Goal: Task Accomplishment & Management: Use online tool/utility

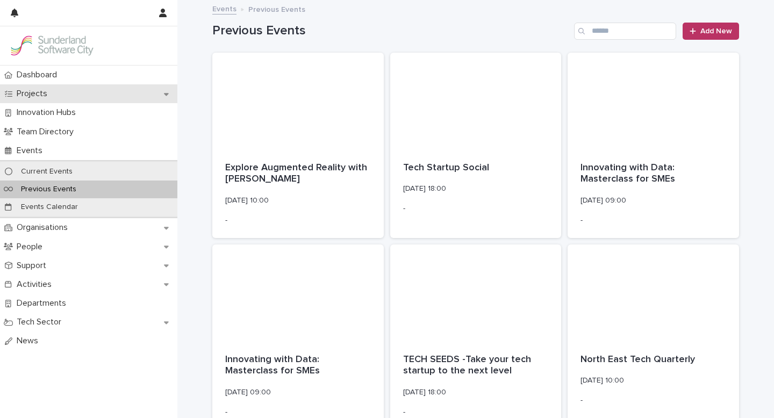
click at [38, 96] on p "Projects" at bounding box center [34, 94] width 44 height 10
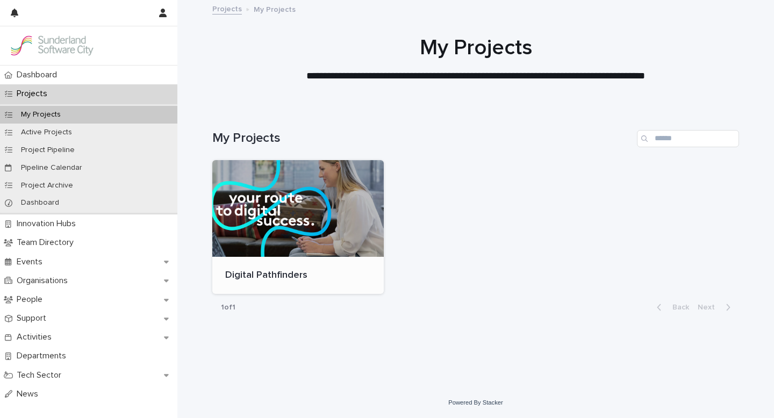
click at [269, 212] on div at bounding box center [298, 208] width 172 height 97
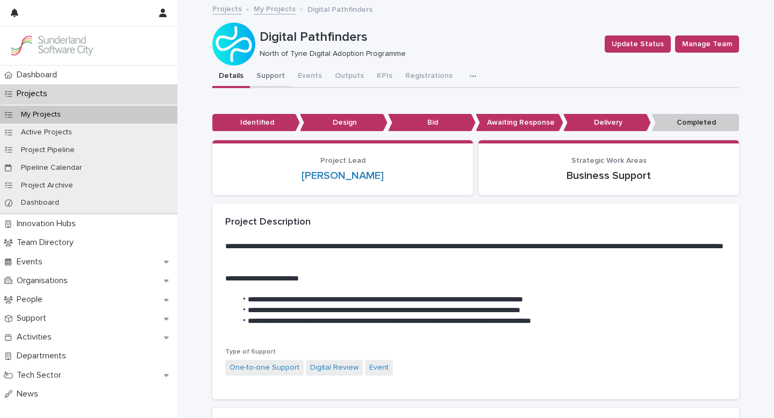
click at [270, 75] on button "Support" at bounding box center [270, 77] width 41 height 23
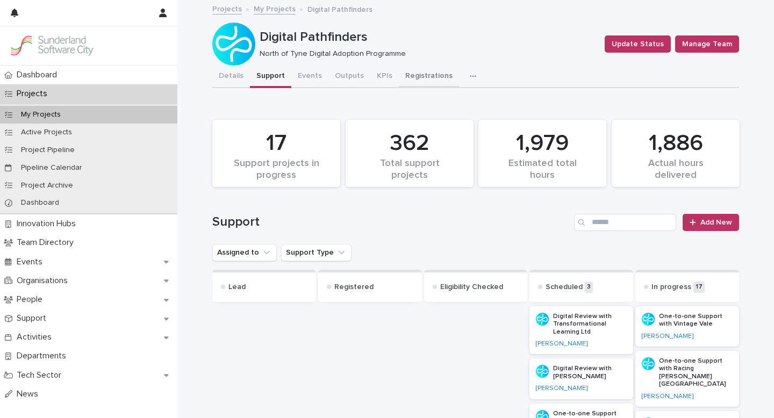
click at [424, 77] on button "Registrations" at bounding box center [429, 77] width 60 height 23
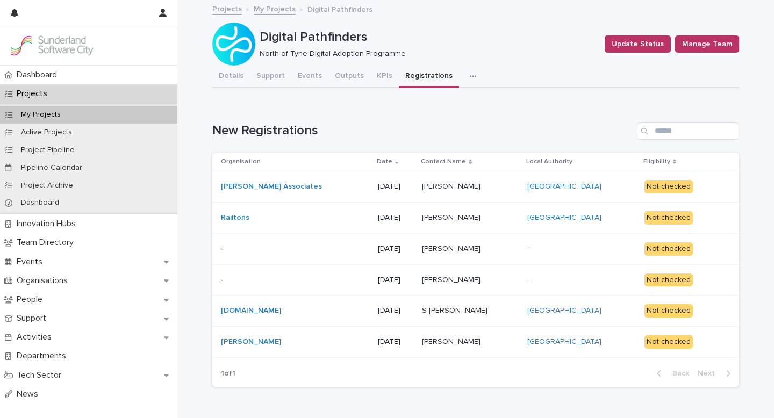
click at [495, 189] on p at bounding box center [470, 186] width 96 height 9
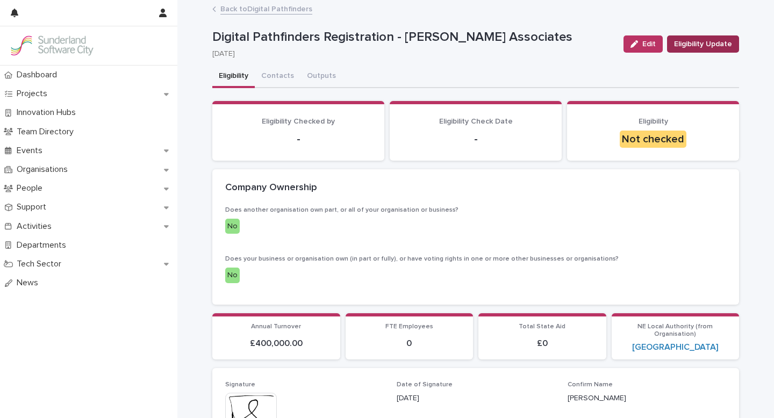
click at [697, 46] on span "Eligibility Update" at bounding box center [703, 44] width 58 height 11
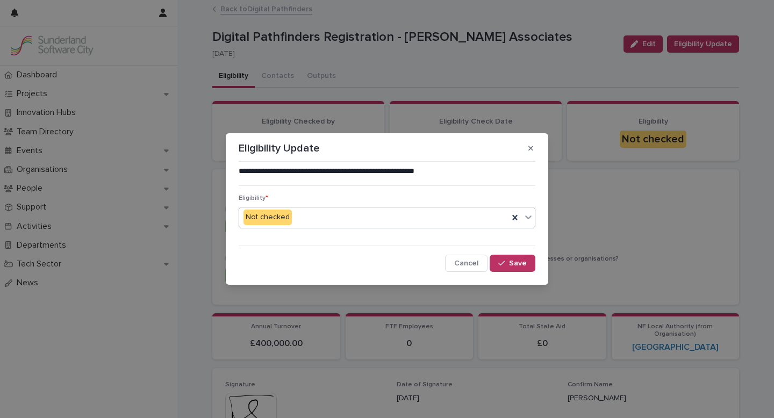
click at [530, 216] on icon at bounding box center [528, 218] width 6 height 4
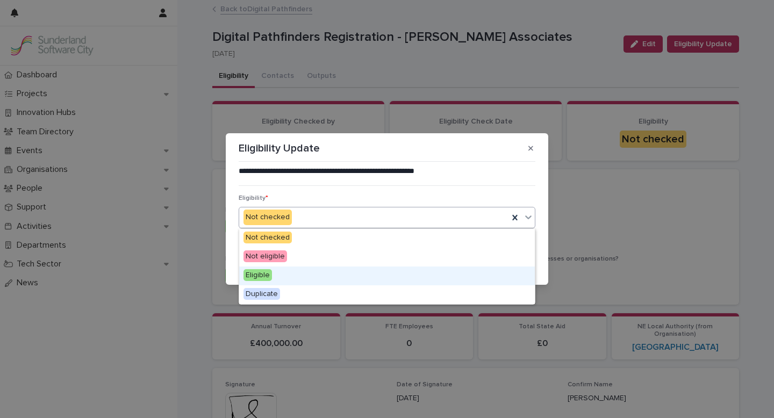
click at [268, 278] on span "Eligible" at bounding box center [258, 275] width 28 height 12
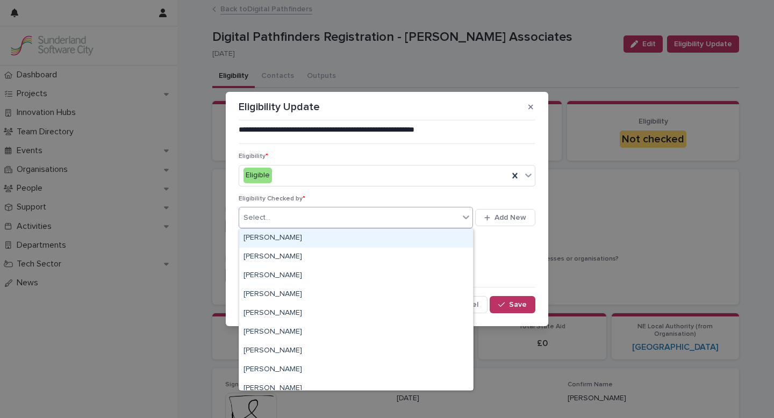
click at [302, 223] on div "Select..." at bounding box center [349, 218] width 220 height 18
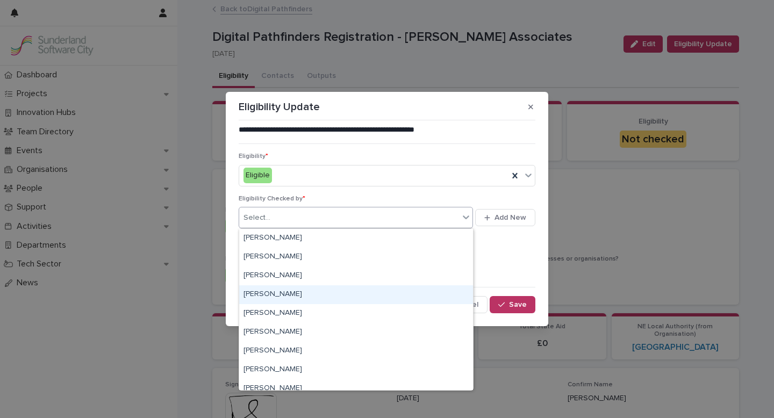
click at [277, 296] on div "[PERSON_NAME]" at bounding box center [356, 294] width 234 height 19
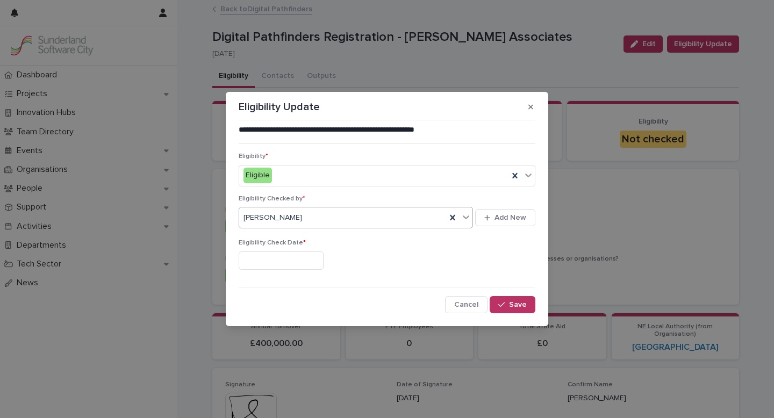
click at [265, 258] on input "text" at bounding box center [281, 261] width 85 height 19
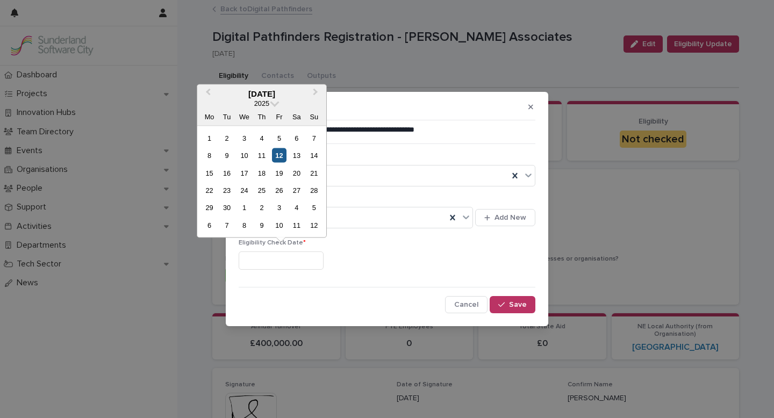
click at [278, 153] on div "12" at bounding box center [279, 155] width 15 height 15
type input "*********"
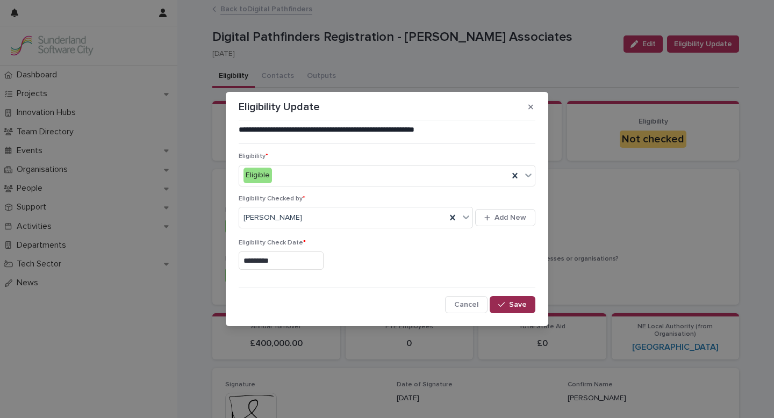
click at [521, 304] on span "Save" at bounding box center [518, 305] width 18 height 8
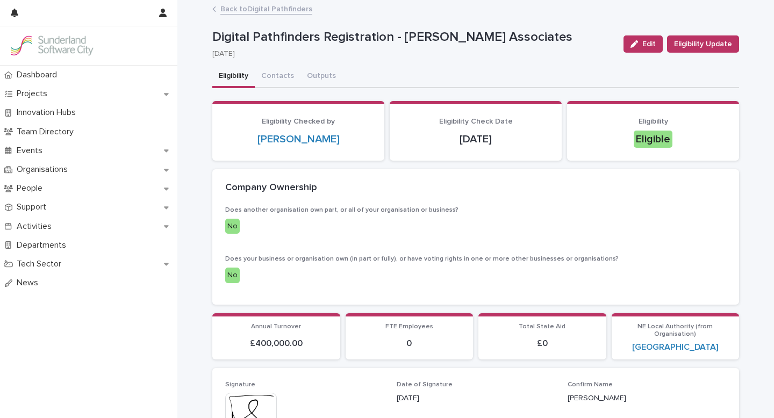
click at [269, 8] on link "Back to Digital Pathfinders" at bounding box center [266, 8] width 92 height 12
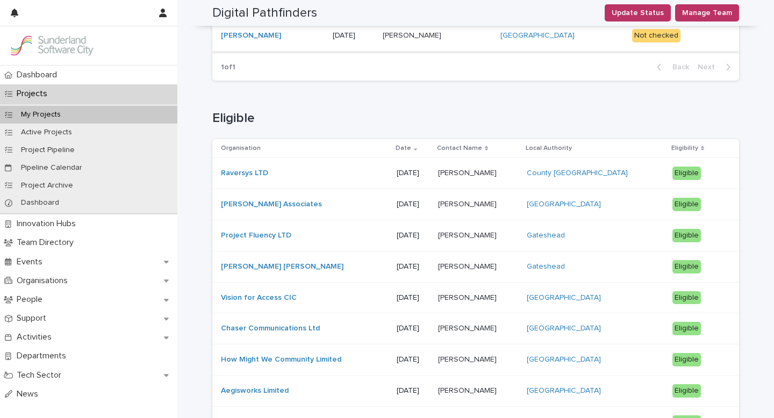
scroll to position [310, 0]
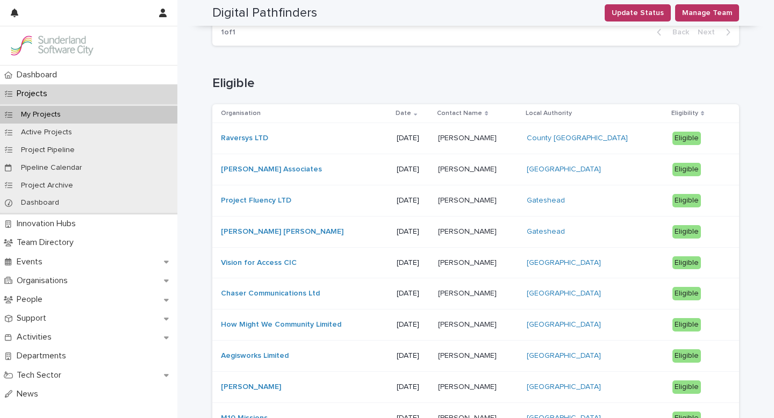
click at [341, 169] on div "[PERSON_NAME] Associates" at bounding box center [304, 169] width 167 height 9
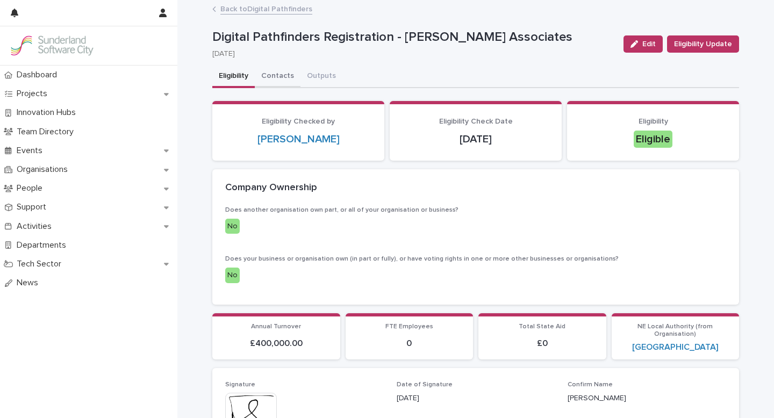
click at [280, 77] on button "Contacts" at bounding box center [278, 77] width 46 height 23
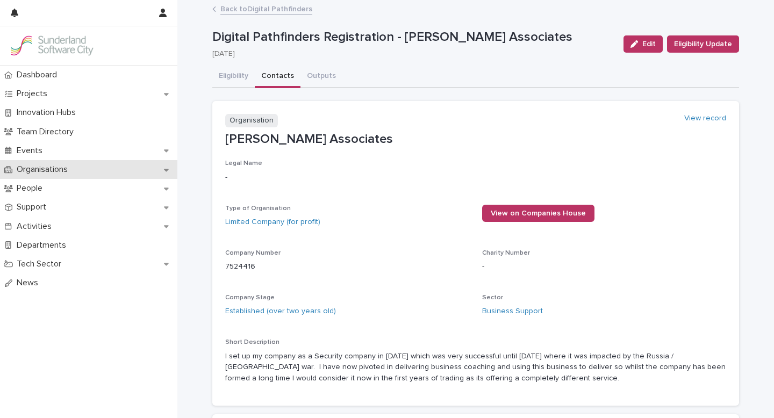
click at [52, 167] on p "Organisations" at bounding box center [44, 170] width 64 height 10
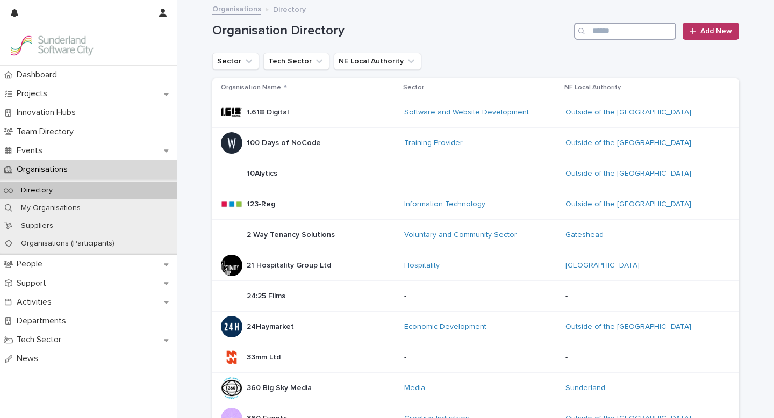
click at [601, 32] on input "Search" at bounding box center [625, 31] width 102 height 17
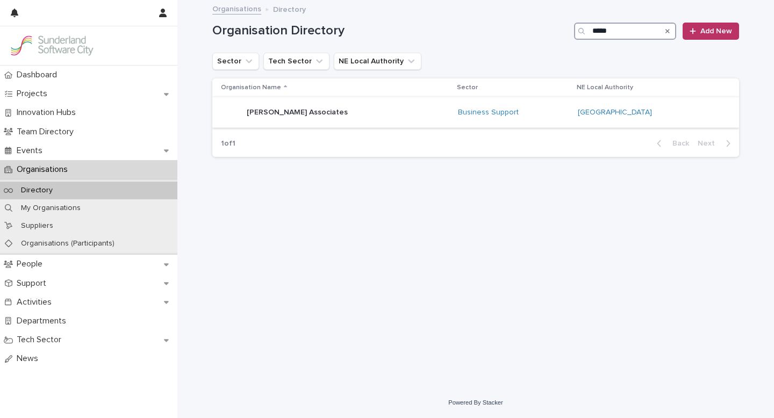
type input "*****"
click at [376, 118] on div "[PERSON_NAME] Associates [PERSON_NAME] Associates" at bounding box center [335, 113] width 228 height 22
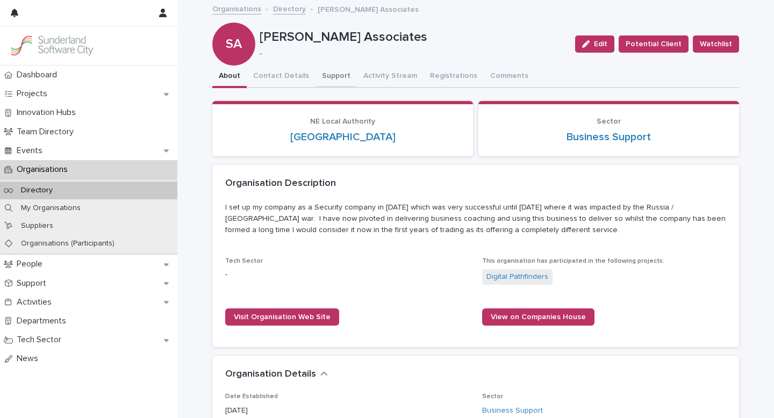
click at [333, 77] on button "Support" at bounding box center [336, 77] width 41 height 23
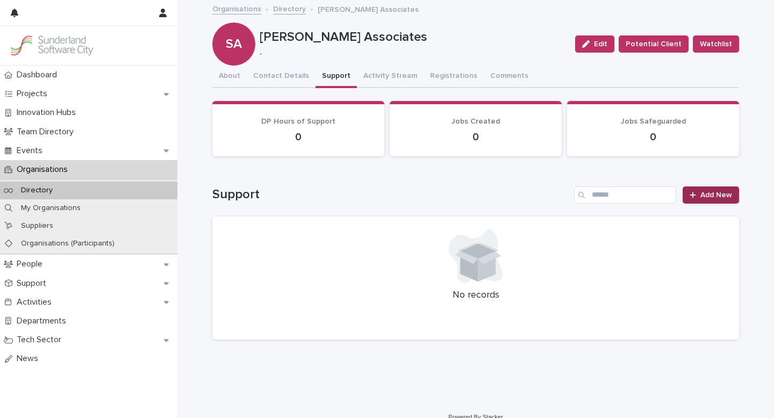
click at [702, 197] on span "Add New" at bounding box center [717, 195] width 32 height 8
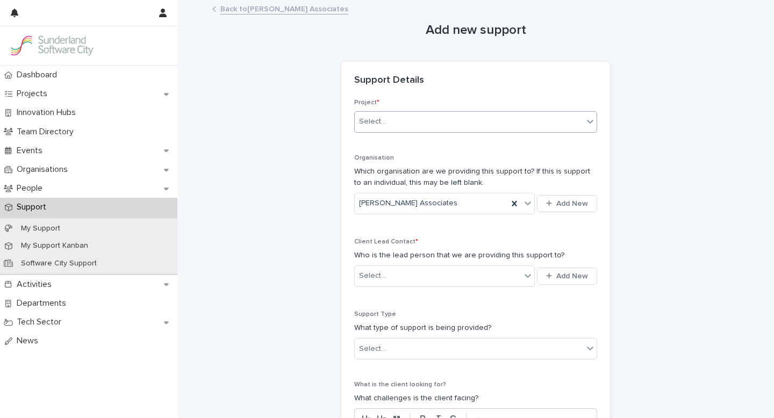
click at [593, 122] on icon at bounding box center [590, 121] width 11 height 11
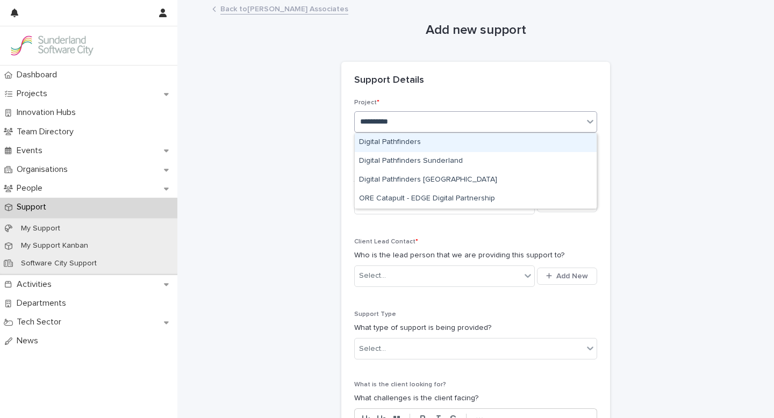
type input "**********"
click at [386, 144] on div "Digital Pathfinders" at bounding box center [476, 142] width 242 height 19
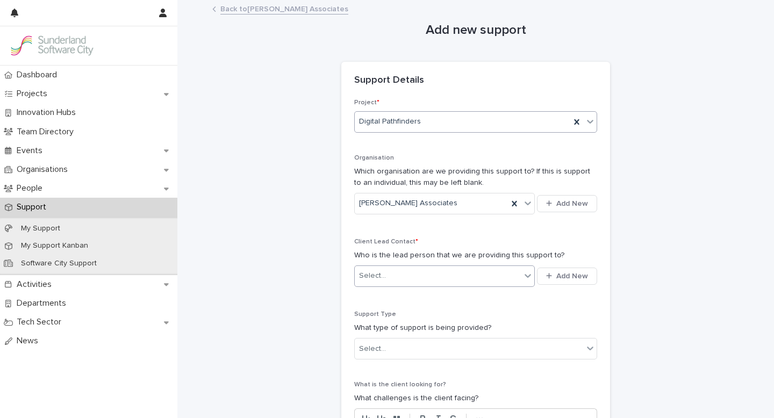
click at [527, 273] on icon at bounding box center [528, 275] width 11 height 11
type input "*****"
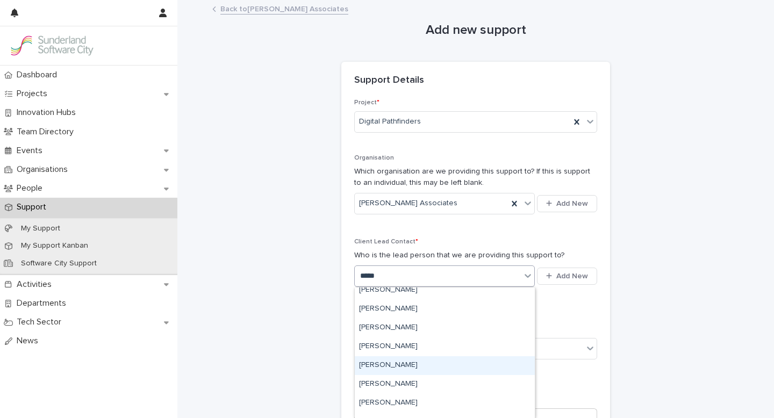
scroll to position [132, 0]
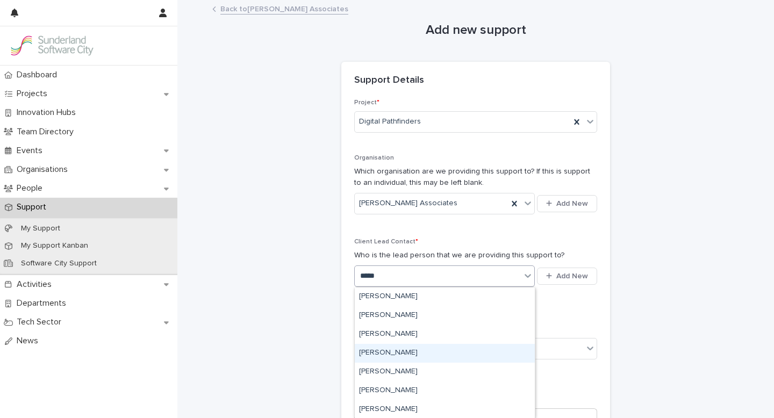
click at [401, 353] on div "[PERSON_NAME]" at bounding box center [445, 353] width 180 height 19
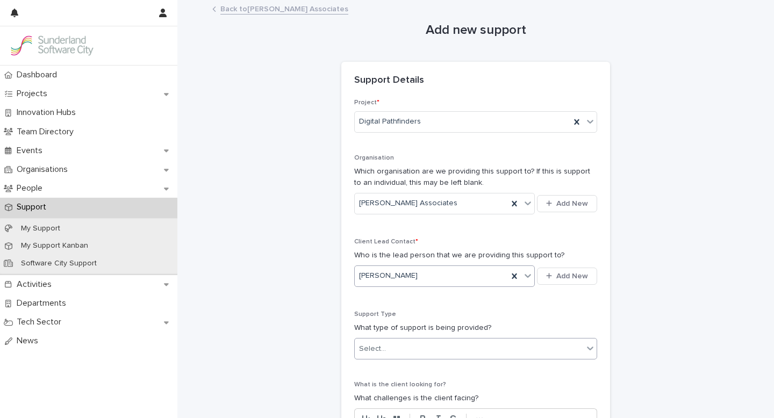
click at [423, 345] on div "Select..." at bounding box center [469, 349] width 228 height 18
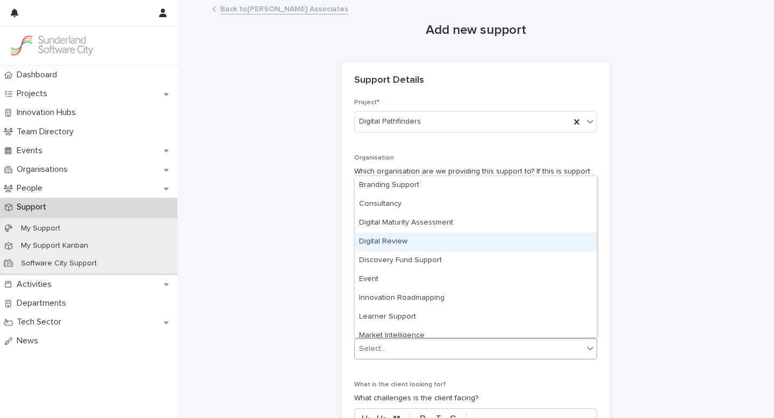
click at [392, 243] on div "Digital Review" at bounding box center [476, 242] width 242 height 19
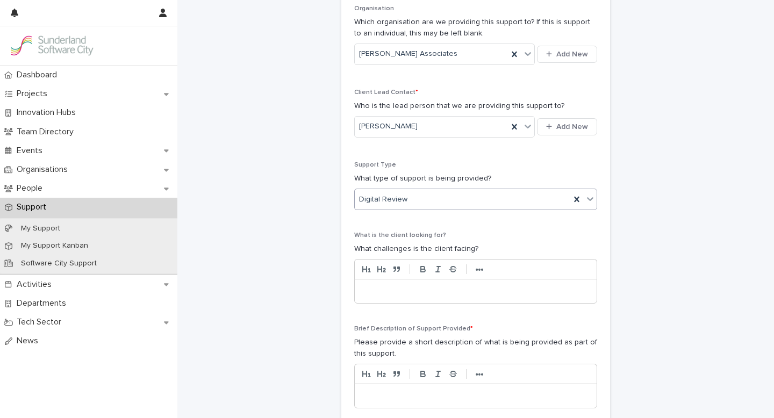
scroll to position [155, 0]
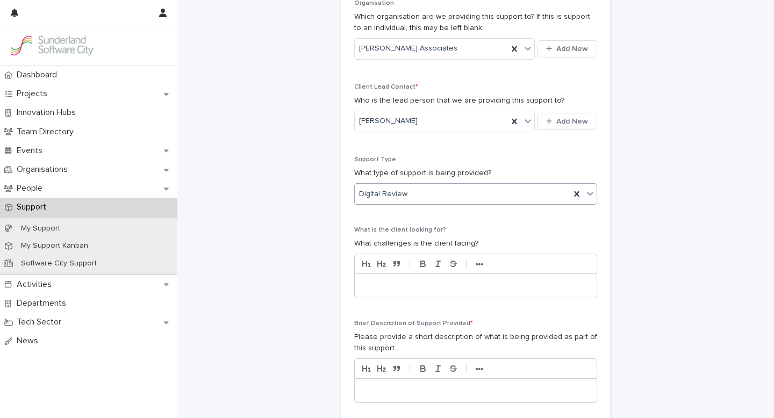
click at [367, 284] on p at bounding box center [476, 286] width 226 height 11
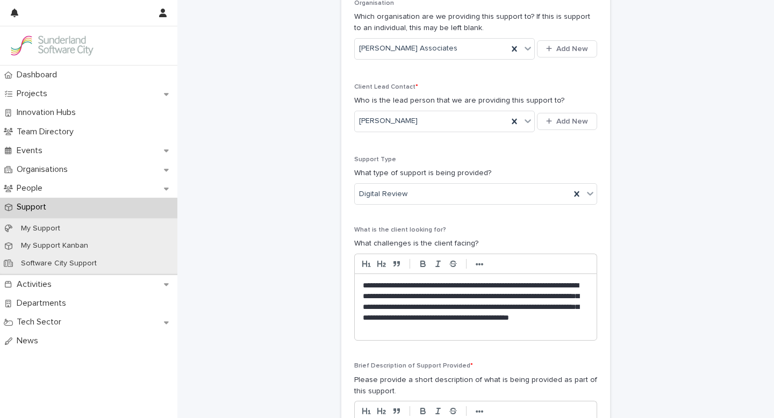
click at [386, 331] on p "**********" at bounding box center [476, 307] width 226 height 53
click at [474, 327] on p "**********" at bounding box center [476, 307] width 226 height 53
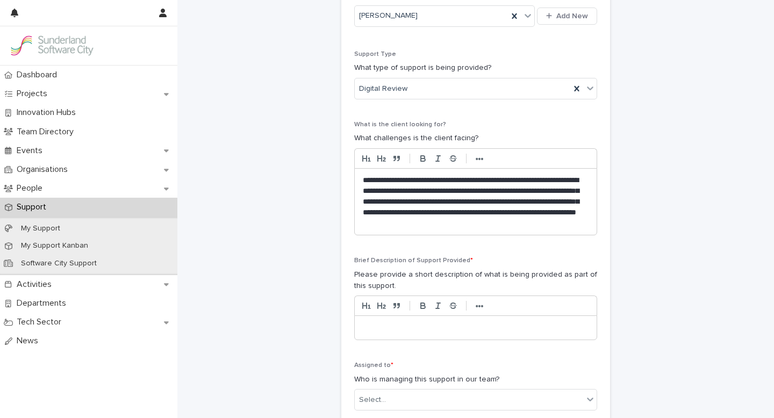
scroll to position [283, 0]
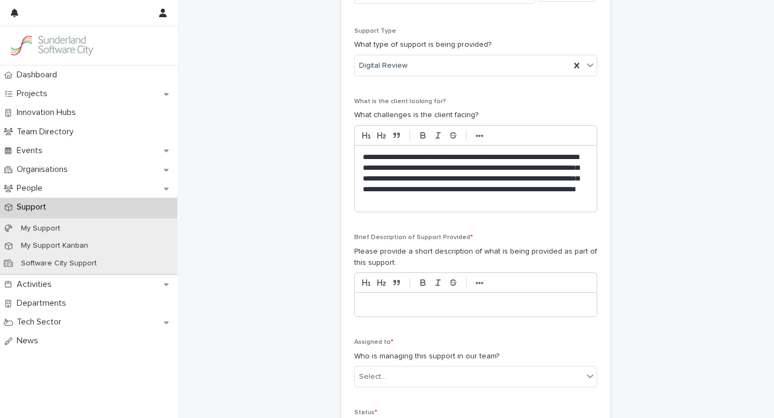
click at [384, 299] on div at bounding box center [476, 305] width 242 height 24
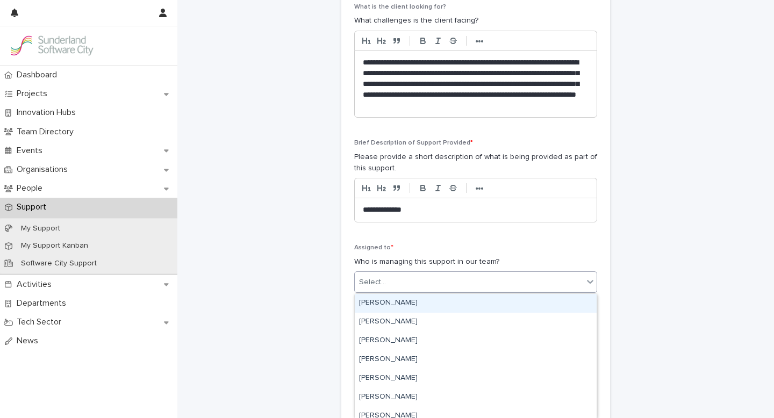
click at [475, 283] on div "Select..." at bounding box center [469, 283] width 228 height 18
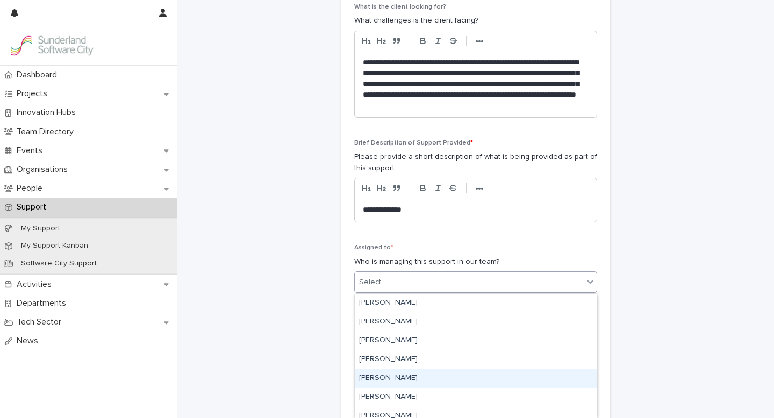
click at [413, 377] on div "[PERSON_NAME]" at bounding box center [476, 378] width 242 height 19
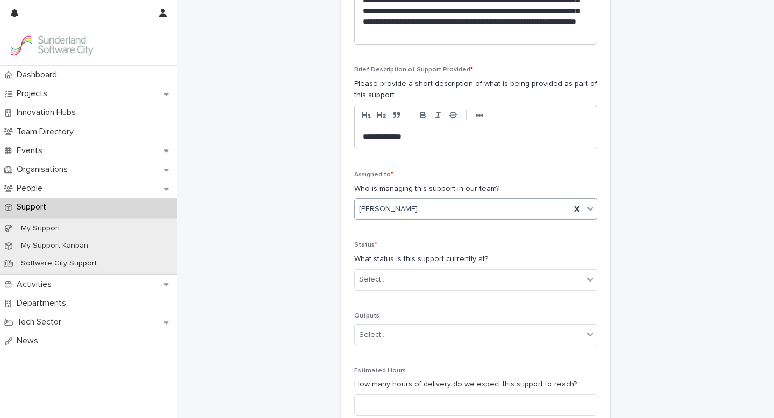
scroll to position [455, 0]
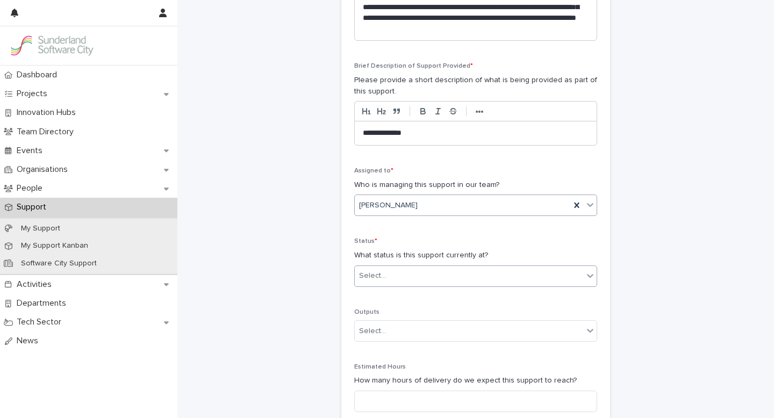
click at [590, 277] on icon at bounding box center [590, 276] width 6 height 4
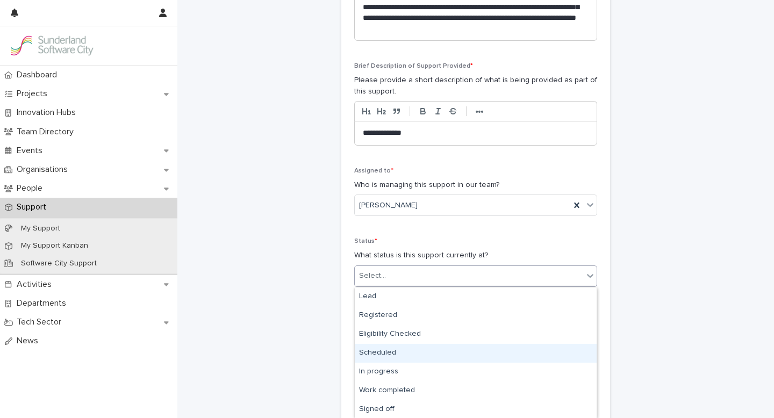
click at [397, 355] on div "Scheduled" at bounding box center [476, 353] width 242 height 19
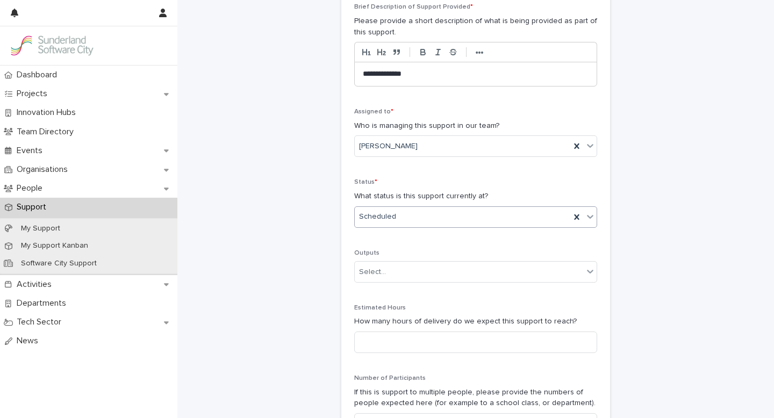
scroll to position [531, 0]
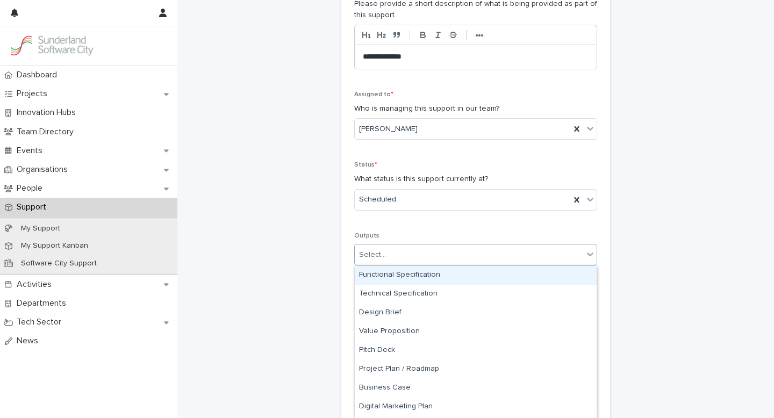
click at [591, 256] on icon at bounding box center [590, 254] width 11 height 11
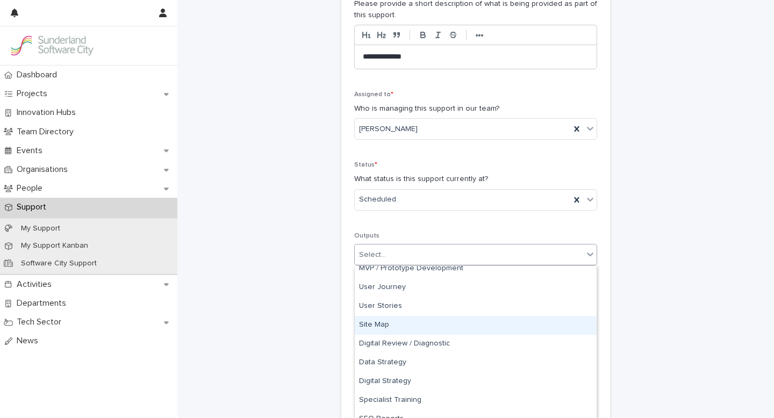
scroll to position [234, 0]
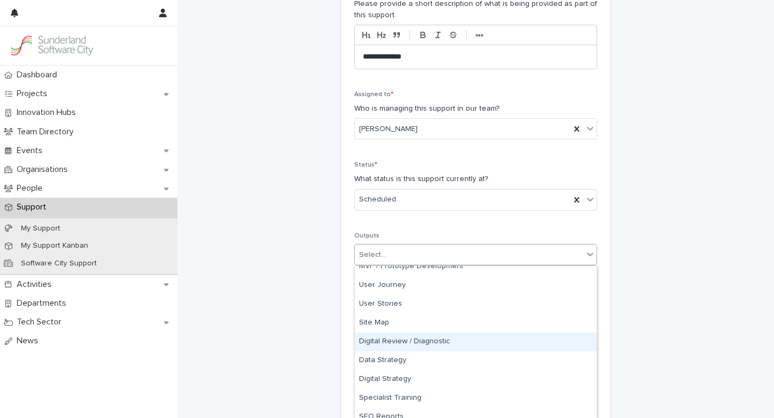
click at [406, 345] on div "Digital Review / Diagnostic" at bounding box center [476, 342] width 242 height 19
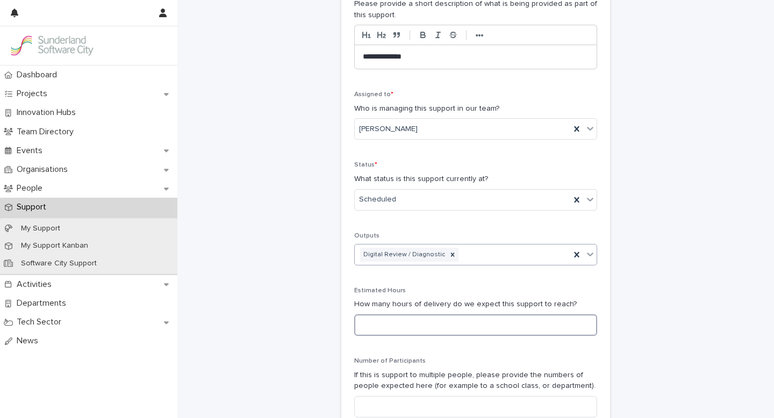
click at [384, 328] on input at bounding box center [475, 326] width 243 height 22
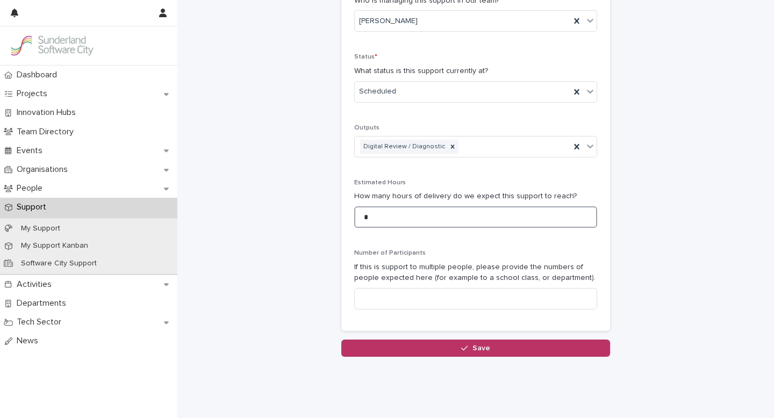
scroll to position [662, 0]
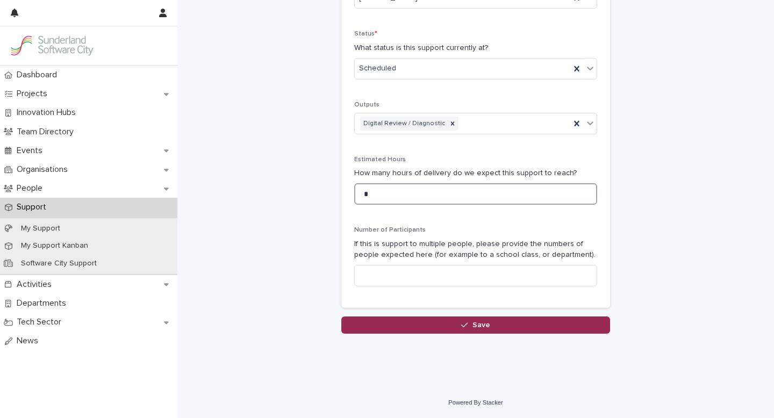
type input "*"
click at [486, 326] on span "Save" at bounding box center [482, 325] width 18 height 8
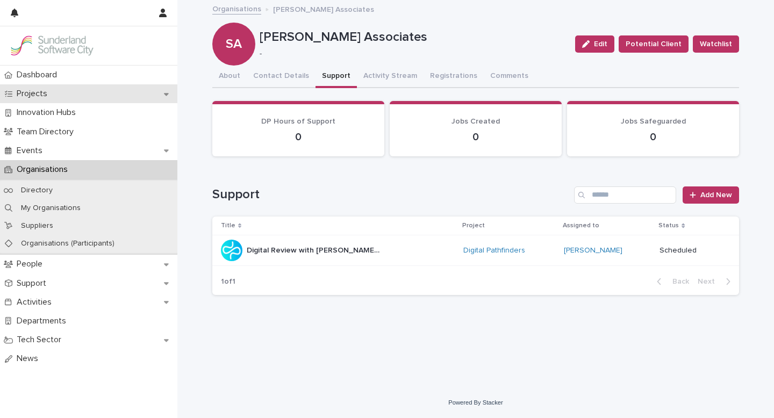
click at [39, 90] on p "Projects" at bounding box center [34, 94] width 44 height 10
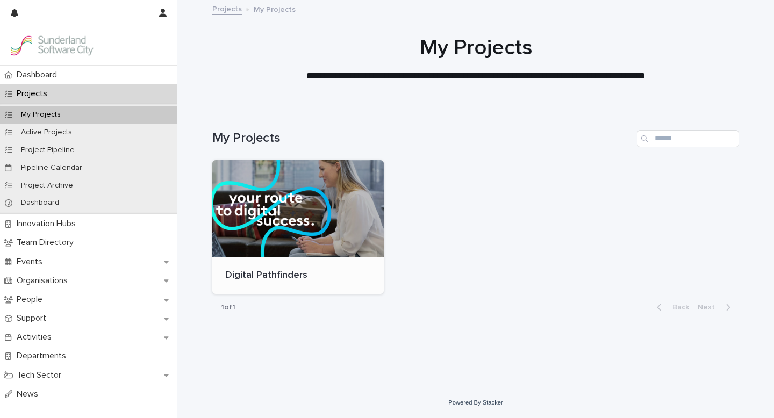
click at [286, 192] on div at bounding box center [298, 208] width 172 height 97
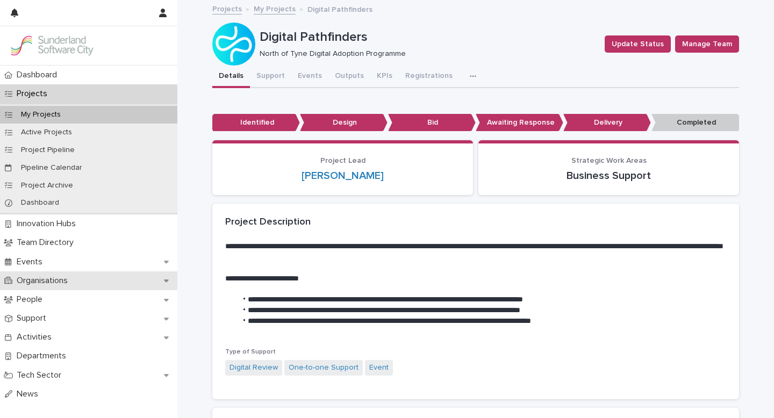
click at [48, 287] on div "Organisations" at bounding box center [88, 281] width 177 height 19
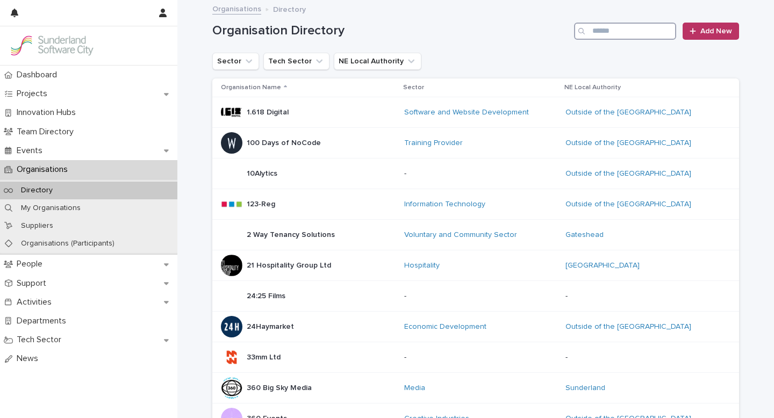
click at [604, 35] on input "Search" at bounding box center [625, 31] width 102 height 17
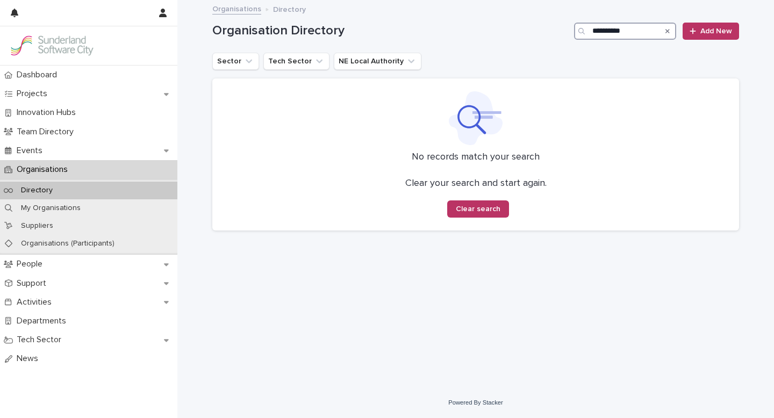
click at [606, 31] on input "**********" at bounding box center [625, 31] width 102 height 17
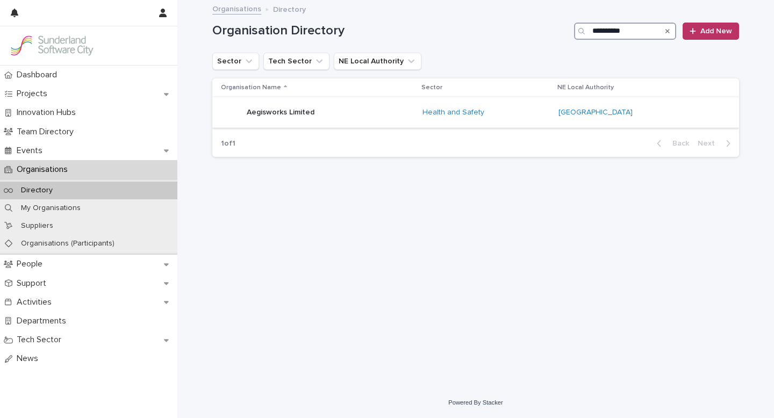
type input "**********"
click at [355, 111] on div "Aegisworks Limited Aegisworks Limited" at bounding box center [317, 113] width 193 height 22
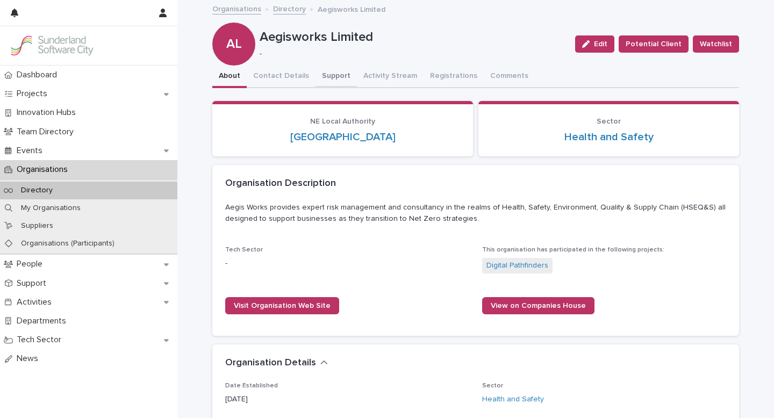
click at [327, 72] on button "Support" at bounding box center [336, 77] width 41 height 23
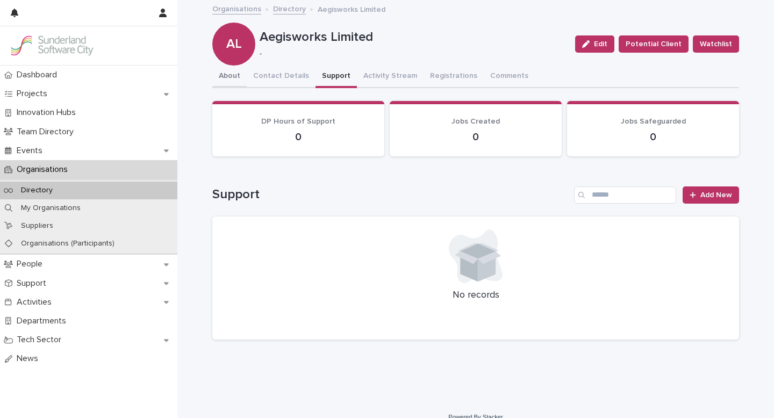
click at [234, 74] on button "About" at bounding box center [229, 77] width 34 height 23
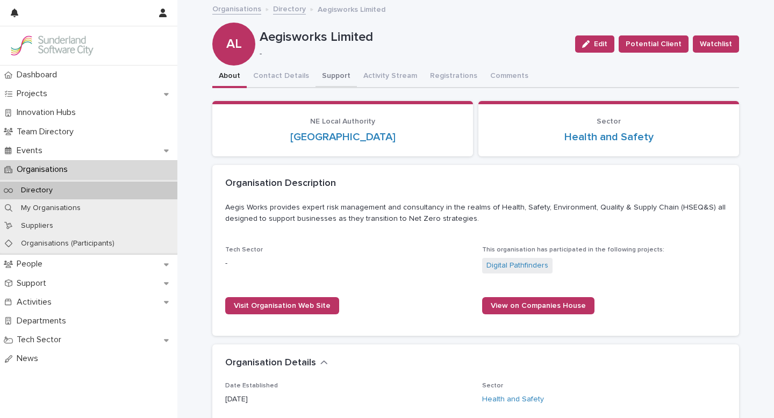
click at [333, 75] on button "Support" at bounding box center [336, 77] width 41 height 23
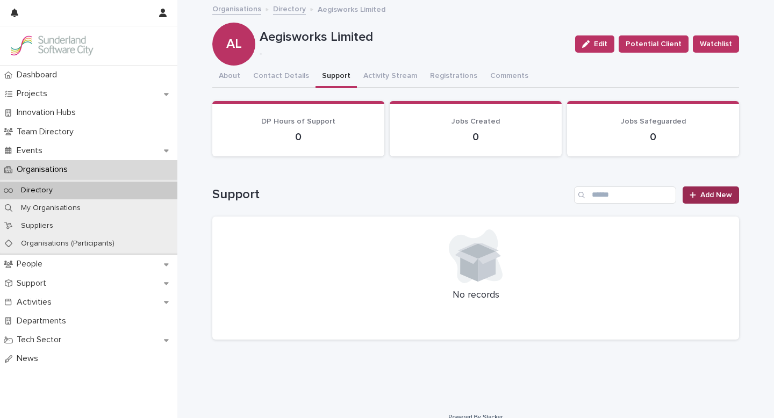
click at [694, 198] on icon at bounding box center [693, 195] width 6 height 8
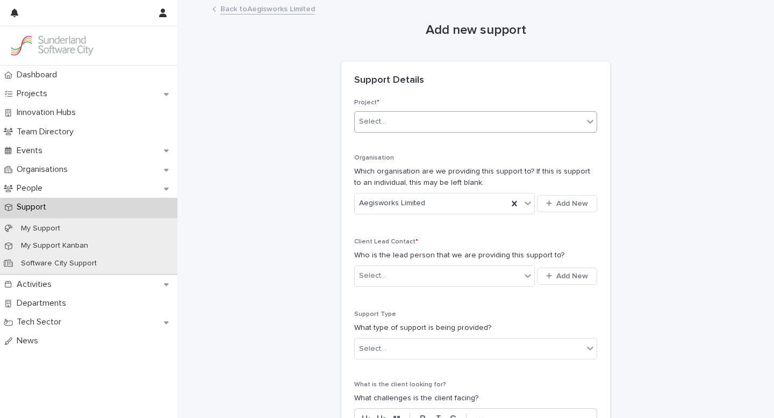
click at [589, 123] on icon at bounding box center [590, 121] width 11 height 11
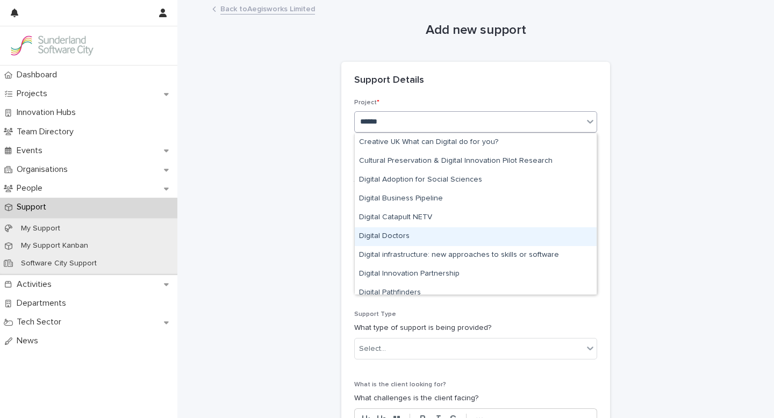
type input "*******"
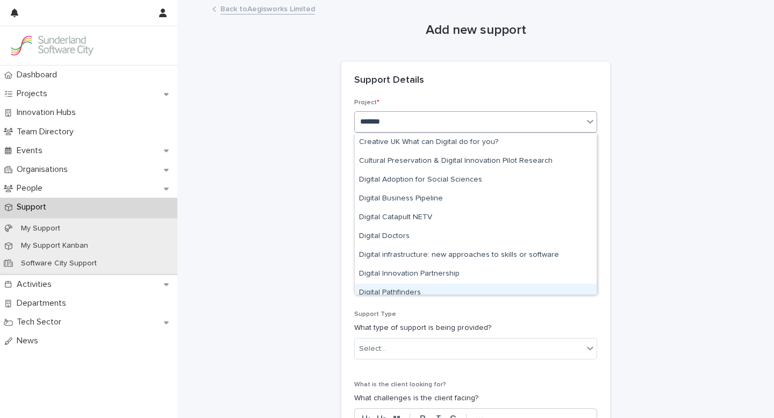
click at [400, 287] on div "Digital Pathfinders" at bounding box center [476, 293] width 242 height 19
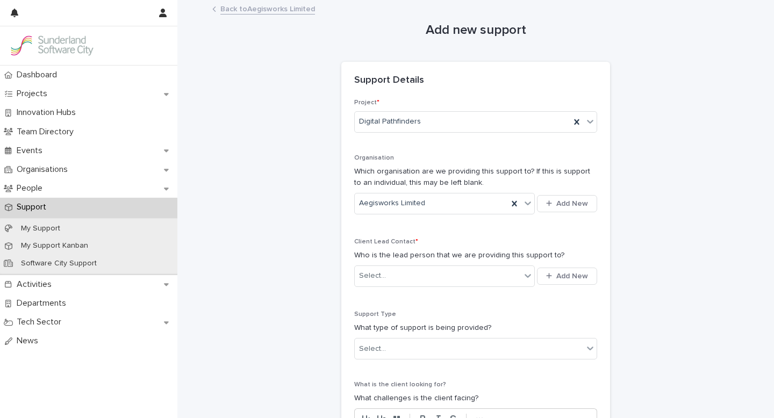
click at [274, 10] on link "Back to Aegisworks Limited" at bounding box center [267, 8] width 95 height 12
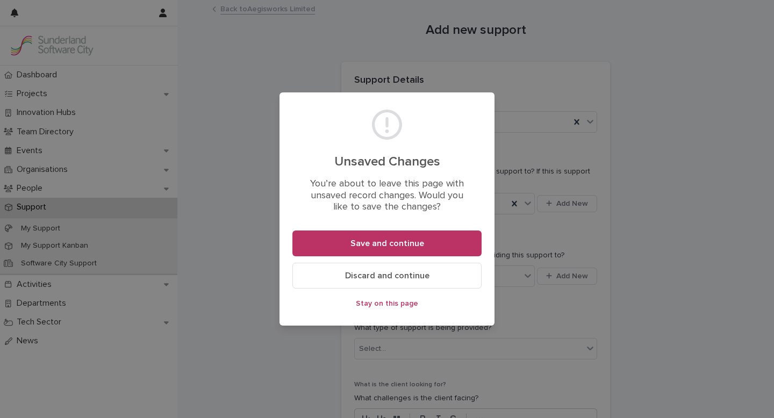
click at [392, 273] on span "Discard and continue" at bounding box center [387, 276] width 84 height 9
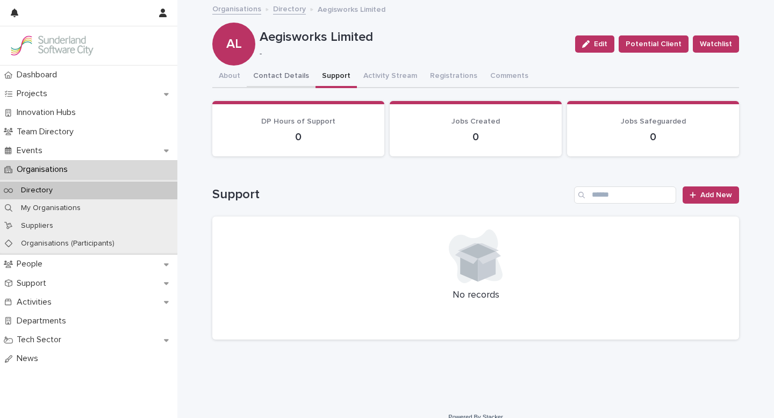
click at [273, 75] on button "Contact Details" at bounding box center [281, 77] width 69 height 23
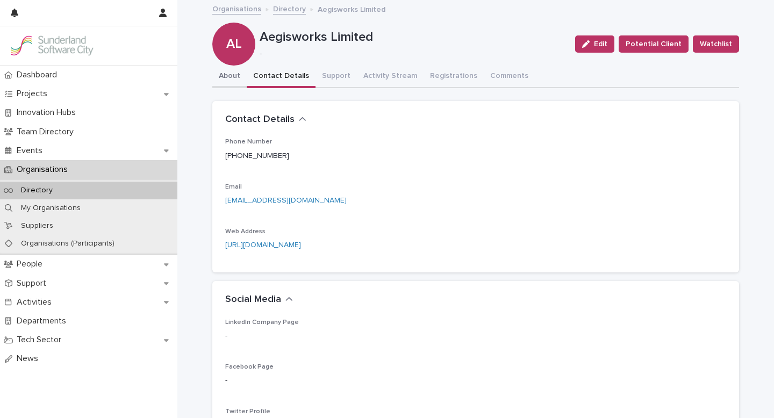
click at [229, 77] on button "About" at bounding box center [229, 77] width 34 height 23
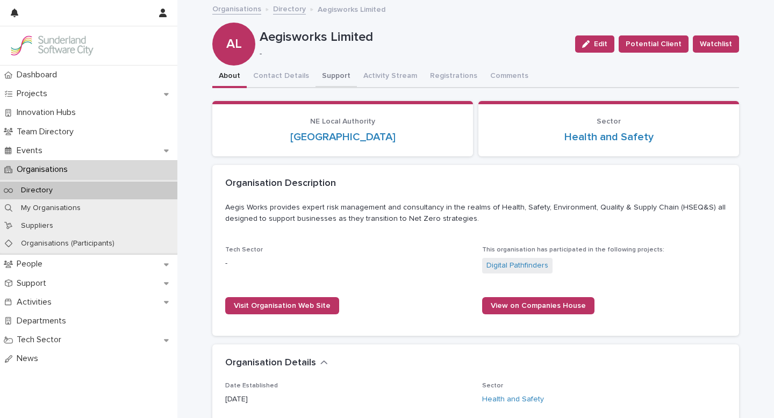
click at [329, 77] on button "Support" at bounding box center [336, 77] width 41 height 23
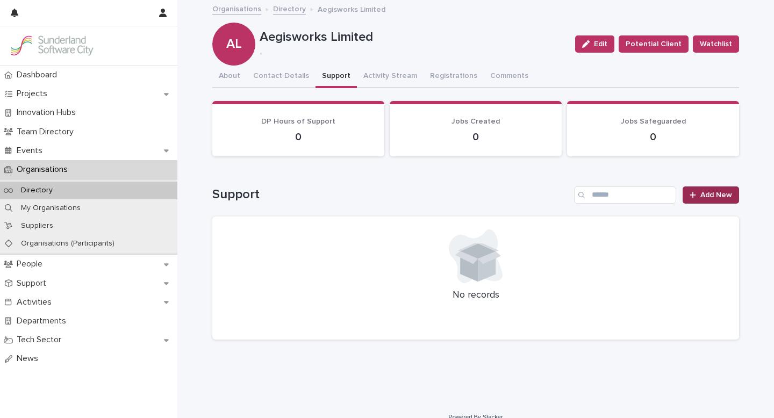
click at [694, 194] on icon at bounding box center [693, 195] width 6 height 6
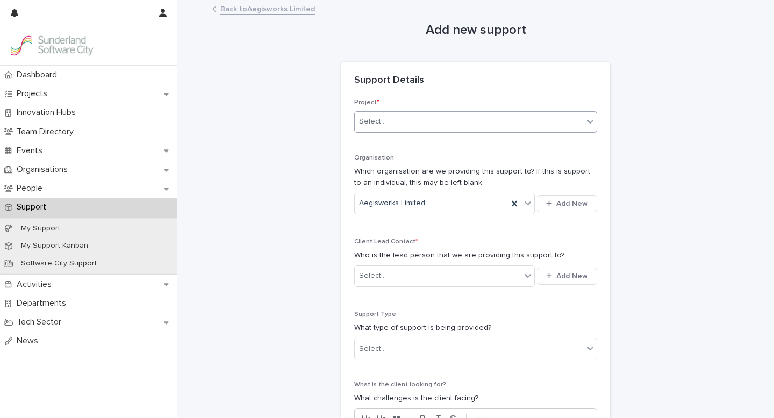
click at [585, 119] on icon at bounding box center [590, 121] width 11 height 11
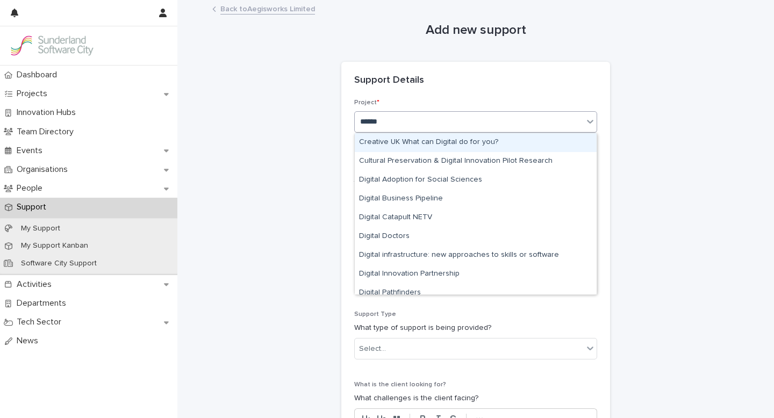
type input "*******"
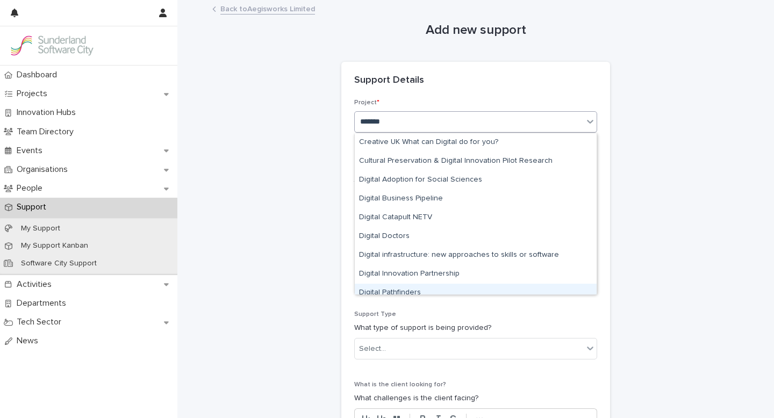
click at [403, 289] on div "Digital Pathfinders" at bounding box center [476, 293] width 242 height 19
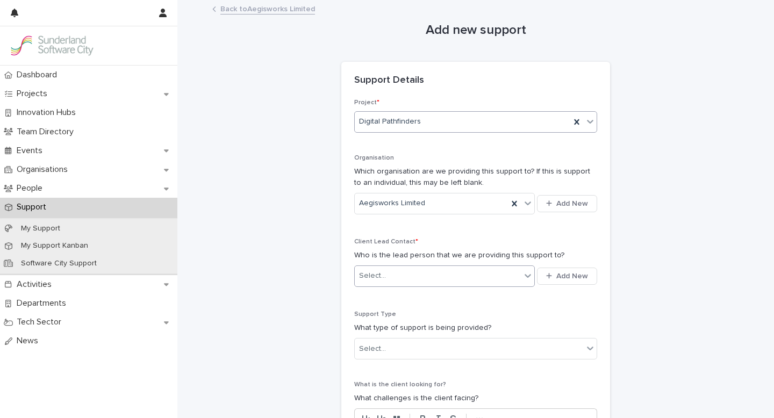
click at [524, 277] on icon at bounding box center [528, 275] width 11 height 11
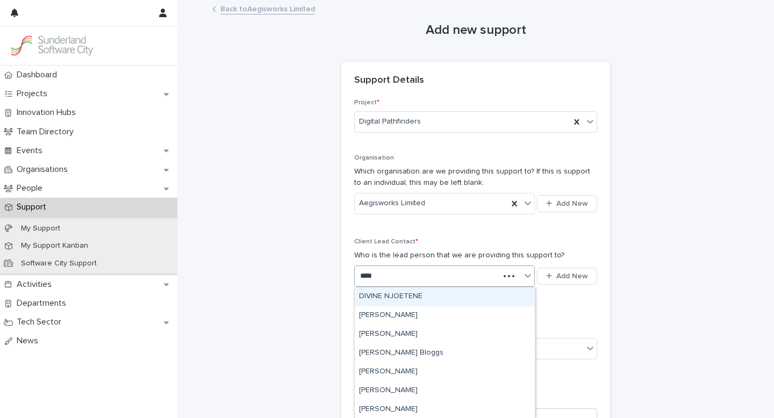
type input "*****"
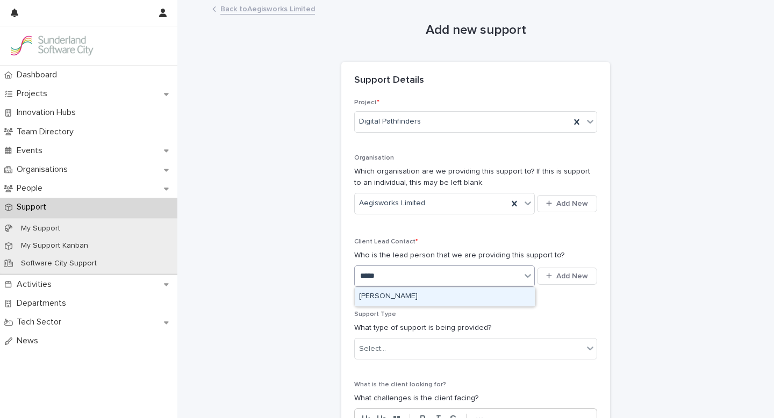
click at [442, 294] on div "[PERSON_NAME]" at bounding box center [445, 297] width 180 height 19
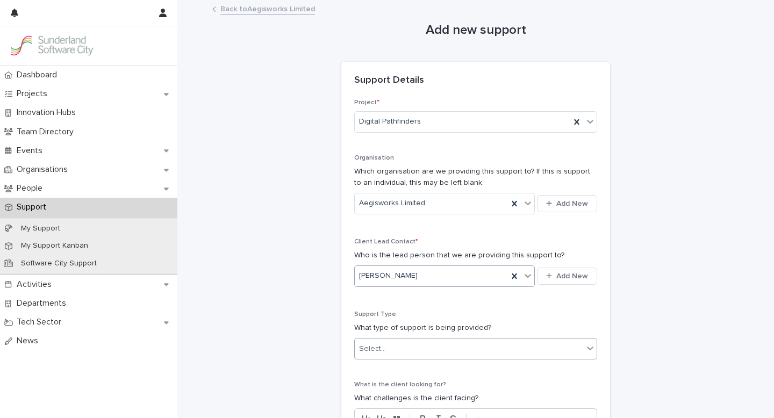
click at [439, 357] on div "Select..." at bounding box center [469, 349] width 228 height 18
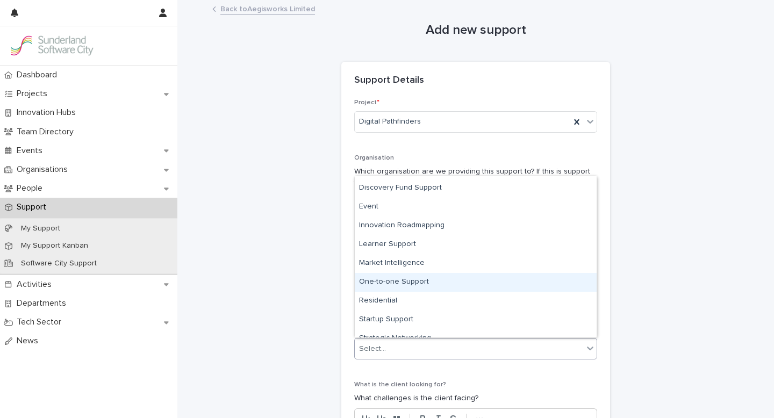
scroll to position [69, 0]
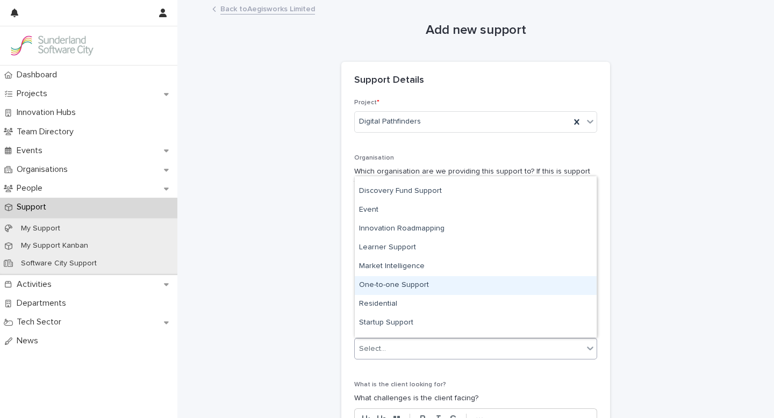
click at [401, 286] on div "One-to-one Support" at bounding box center [476, 285] width 242 height 19
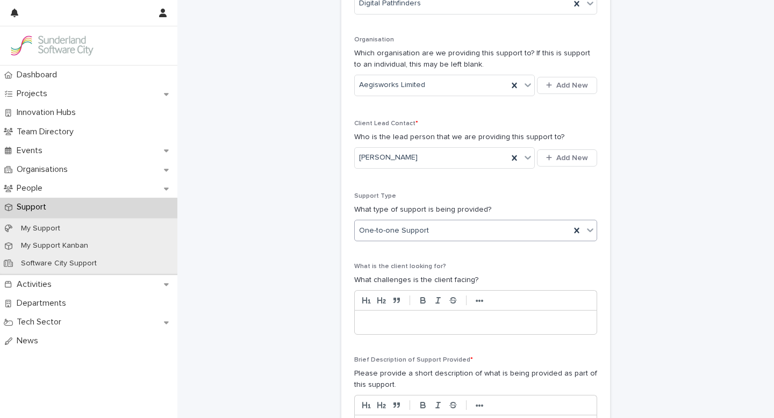
scroll to position [137, 0]
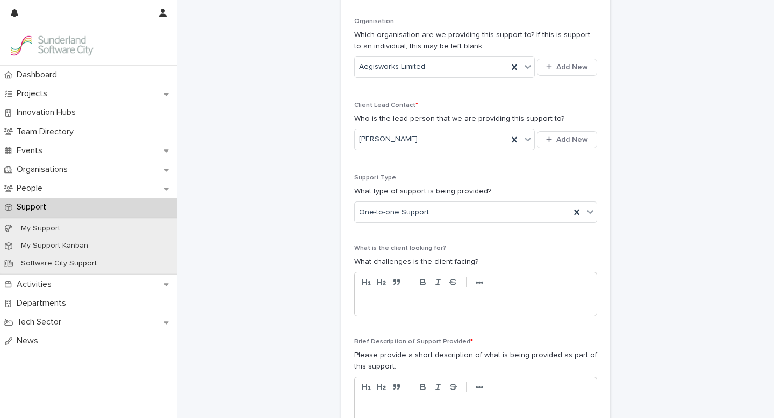
click at [389, 304] on p at bounding box center [476, 304] width 226 height 11
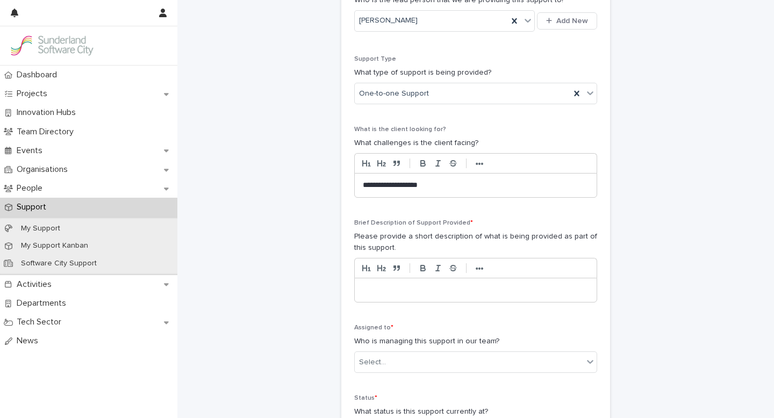
click at [392, 291] on p at bounding box center [476, 290] width 226 height 11
click at [432, 356] on div "Select..." at bounding box center [469, 362] width 228 height 18
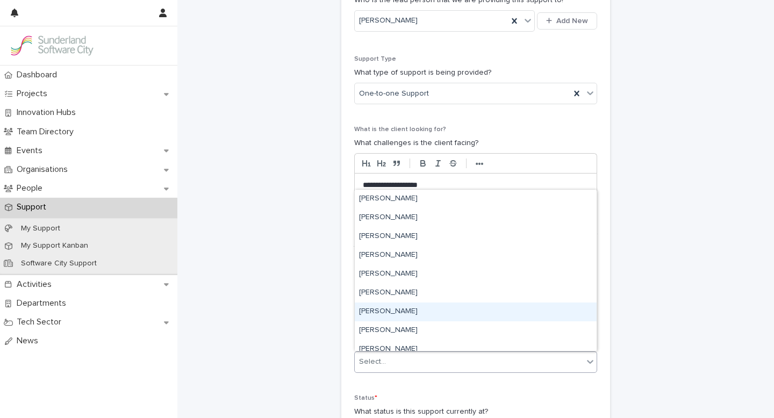
click at [390, 314] on div "[PERSON_NAME]" at bounding box center [476, 312] width 242 height 19
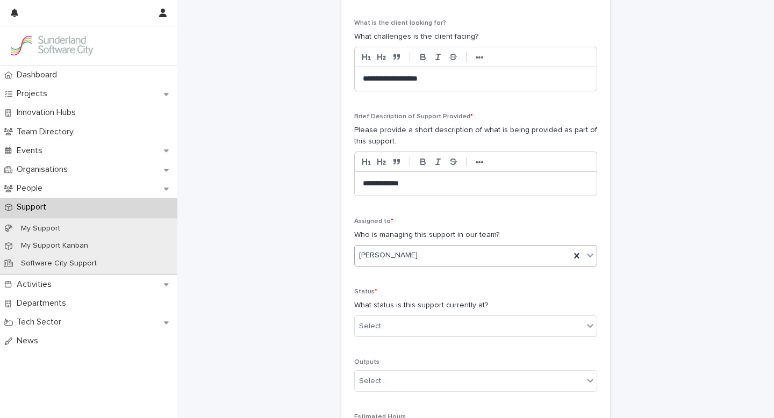
scroll to position [432, 0]
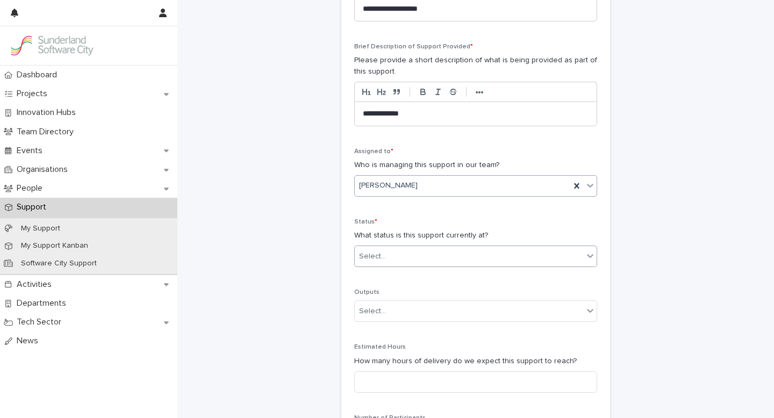
click at [445, 254] on div "Select..." at bounding box center [469, 257] width 228 height 18
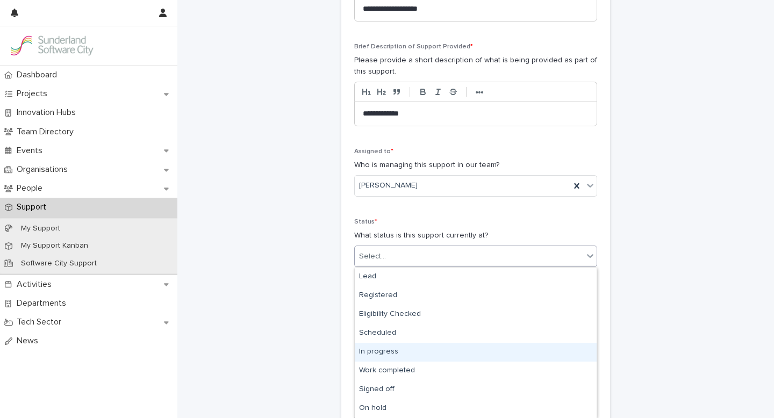
click at [385, 358] on div "In progress" at bounding box center [476, 352] width 242 height 19
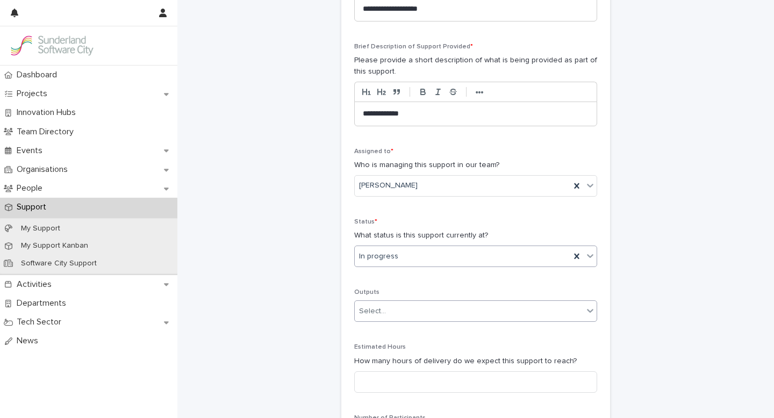
click at [434, 319] on div "Select..." at bounding box center [469, 312] width 228 height 18
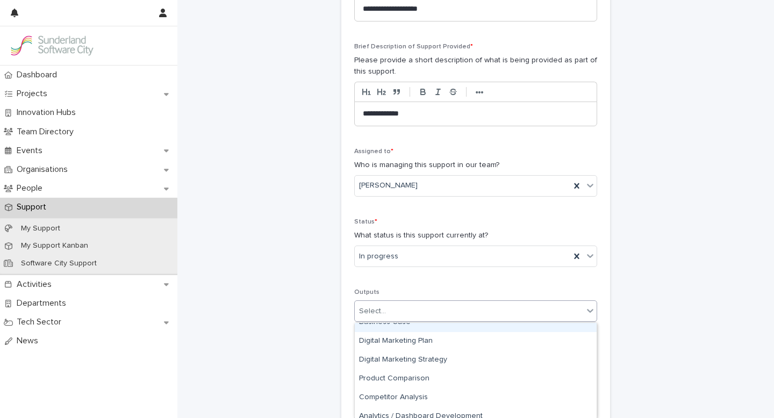
scroll to position [130, 0]
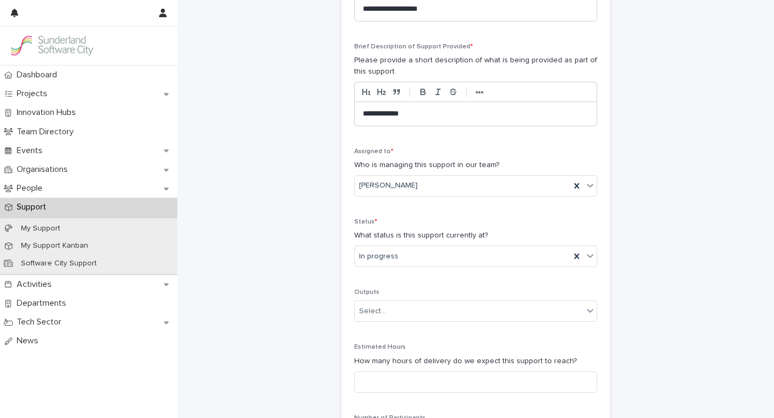
click at [436, 284] on div "**********" at bounding box center [475, 75] width 243 height 816
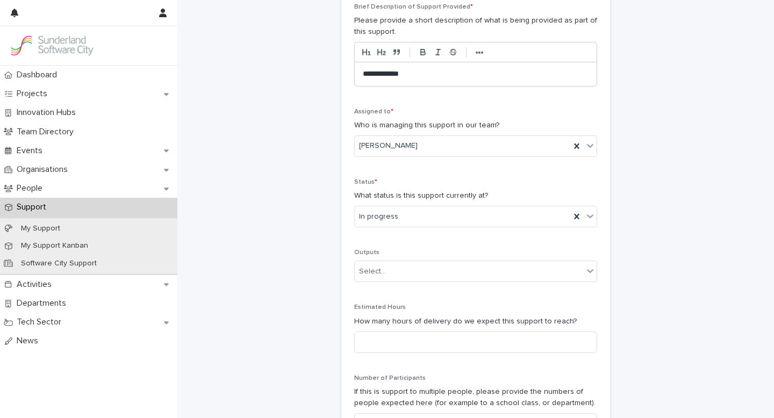
scroll to position [547, 0]
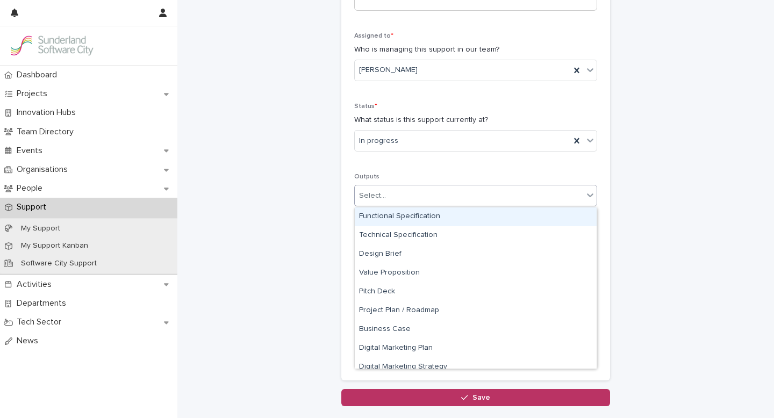
click at [476, 194] on div "Select..." at bounding box center [469, 196] width 228 height 18
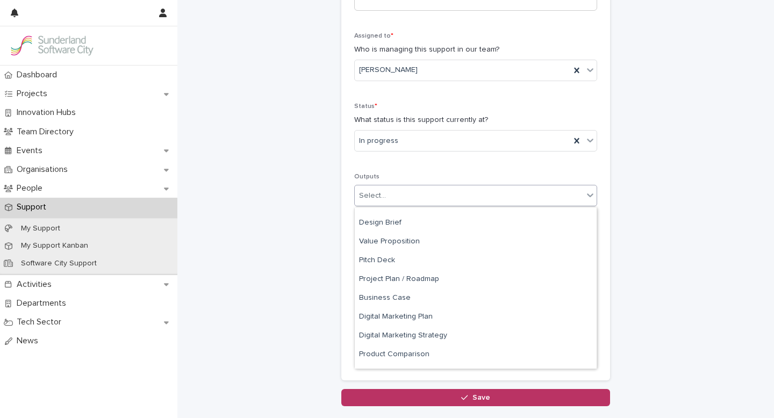
scroll to position [30, 0]
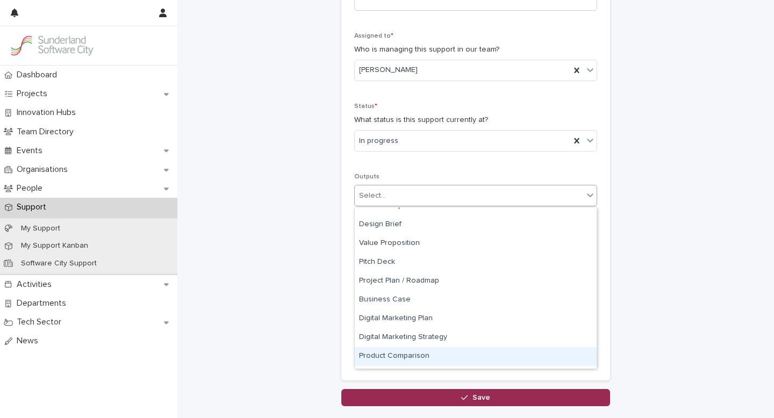
click at [466, 399] on icon "button" at bounding box center [464, 398] width 6 height 8
